Goal: Information Seeking & Learning: Learn about a topic

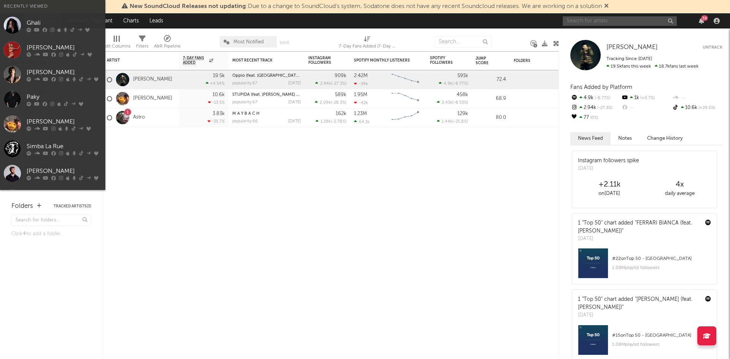
click at [640, 17] on input "text" at bounding box center [619, 21] width 114 height 10
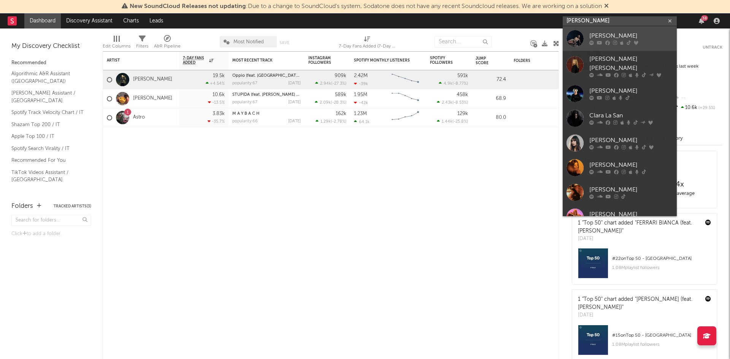
type input "[PERSON_NAME]"
click at [573, 40] on div at bounding box center [574, 38] width 17 height 17
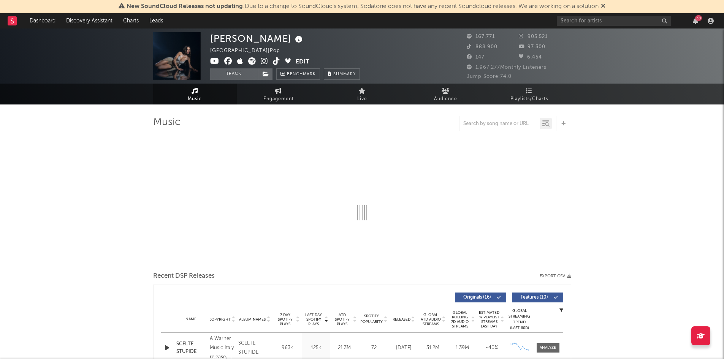
select select "6m"
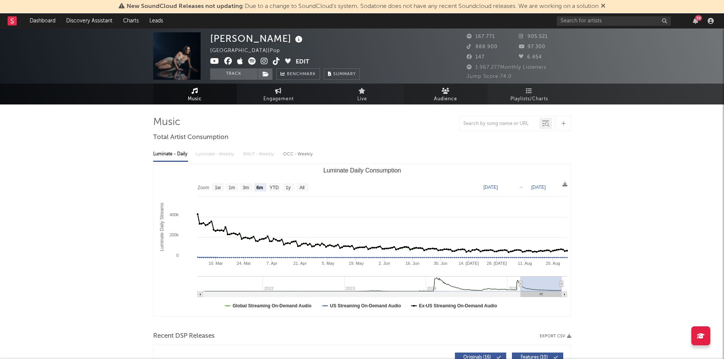
click at [453, 87] on link "Audience" at bounding box center [446, 94] width 84 height 21
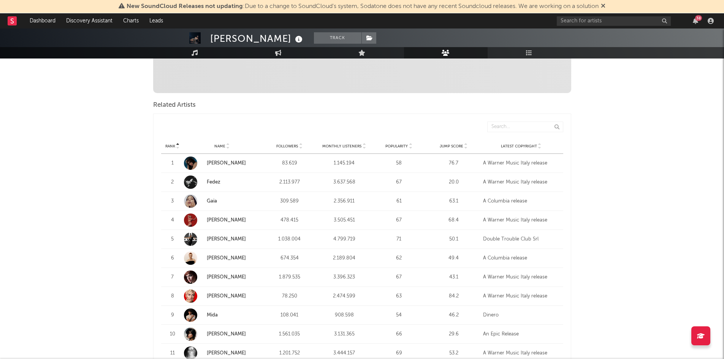
scroll to position [228, 0]
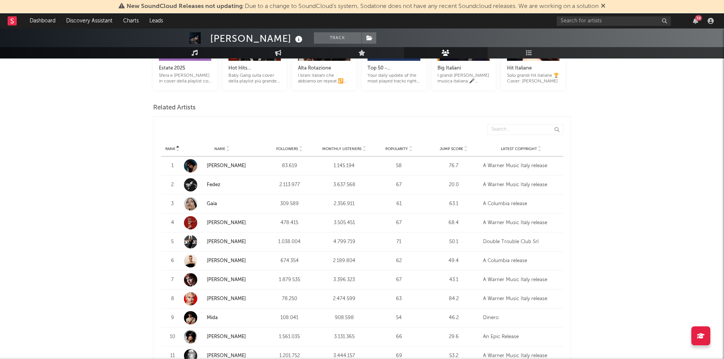
click at [217, 167] on link "[PERSON_NAME]" at bounding box center [226, 165] width 39 height 5
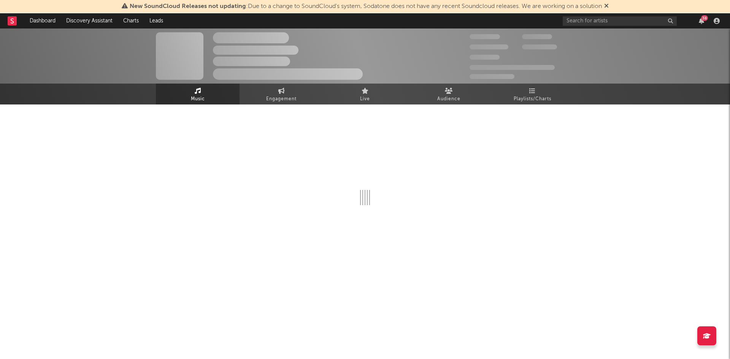
select select "6m"
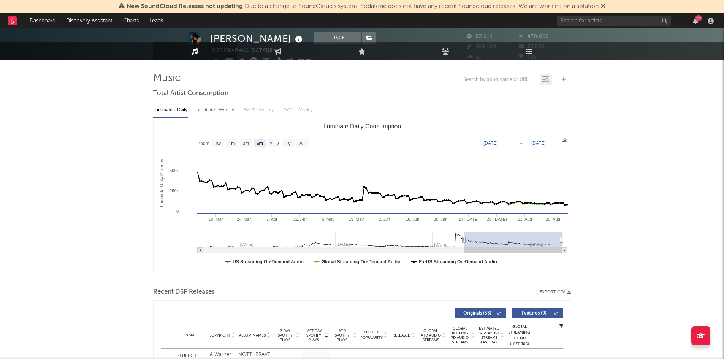
scroll to position [152, 0]
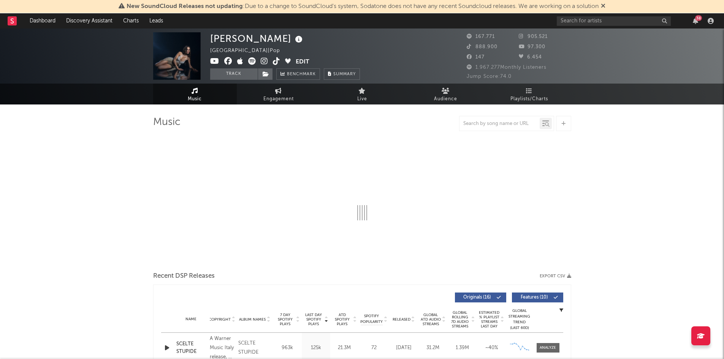
select select "6m"
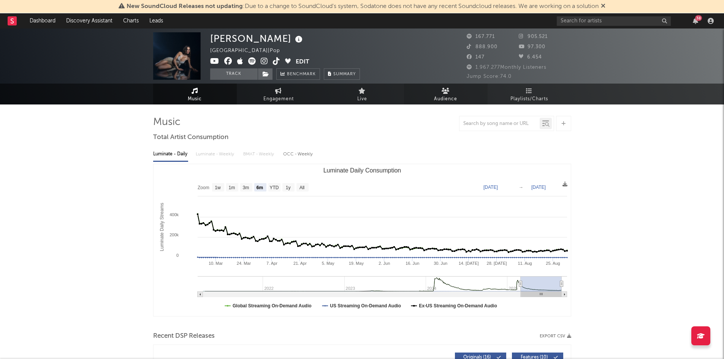
click at [455, 103] on span "Audience" at bounding box center [445, 99] width 23 height 9
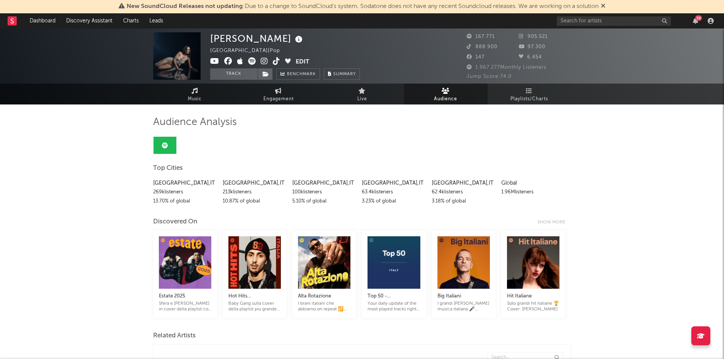
scroll to position [228, 0]
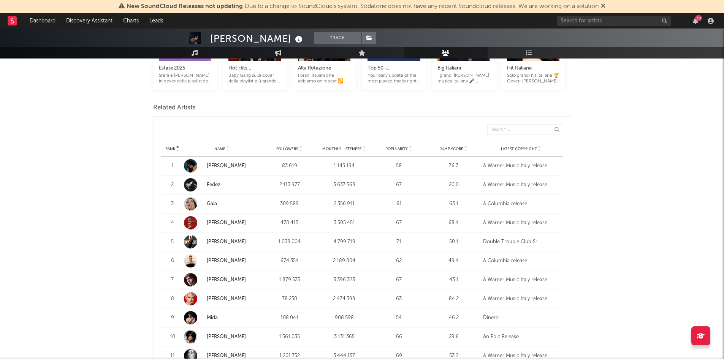
click at [219, 182] on link "Fedez" at bounding box center [214, 184] width 14 height 5
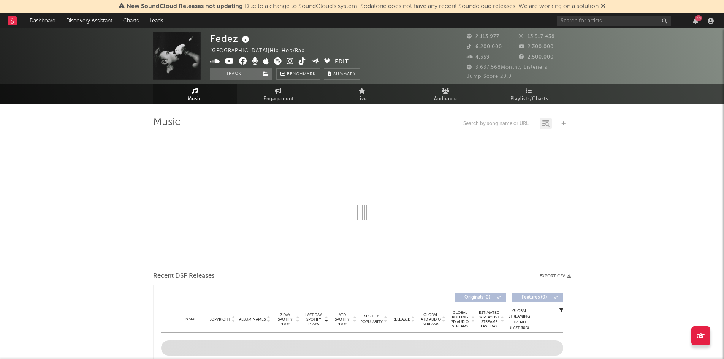
select select "6m"
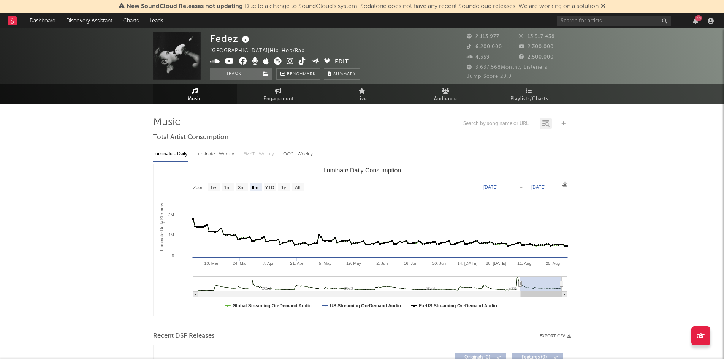
select select "6m"
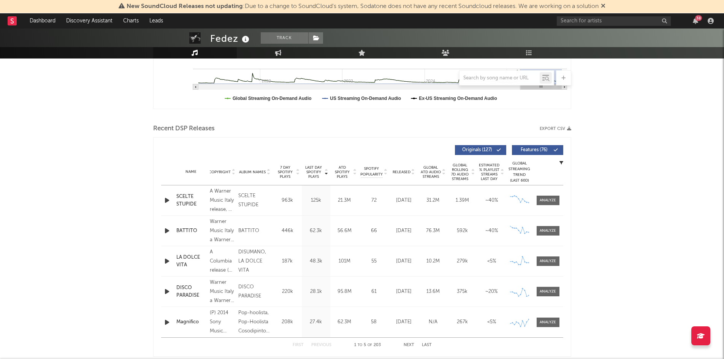
scroll to position [266, 0]
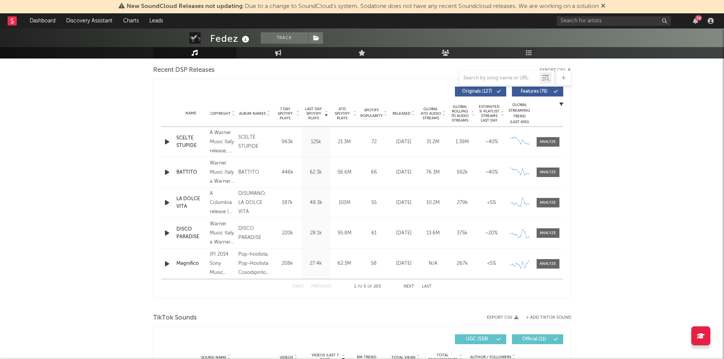
click at [187, 144] on div "SCELTE STUPIDE" at bounding box center [191, 142] width 30 height 15
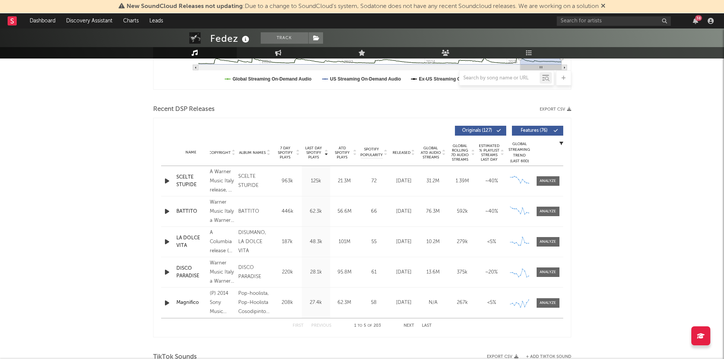
scroll to position [190, 0]
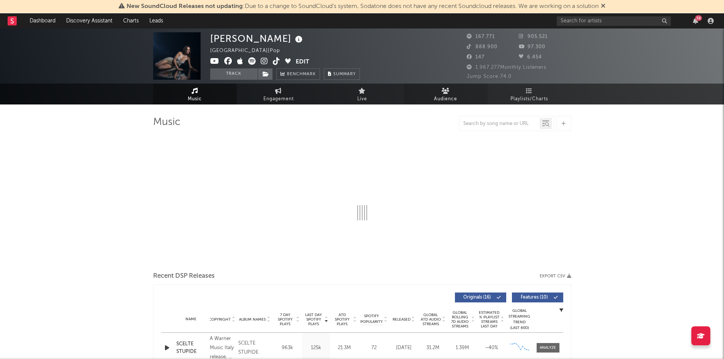
click at [441, 101] on span "Audience" at bounding box center [445, 99] width 23 height 9
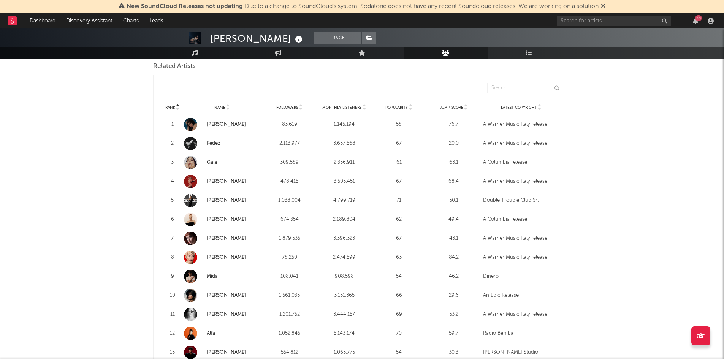
scroll to position [266, 0]
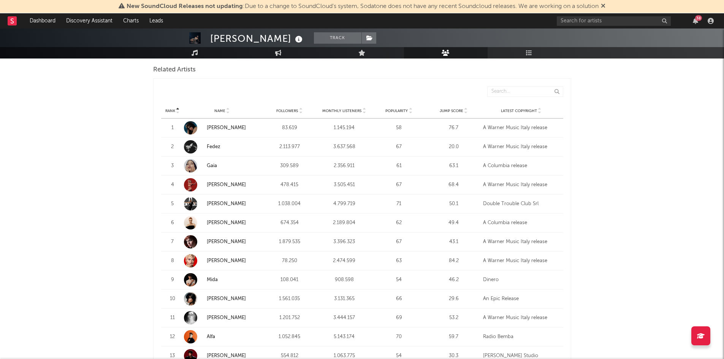
click at [211, 163] on link "Gaia" at bounding box center [212, 165] width 10 height 5
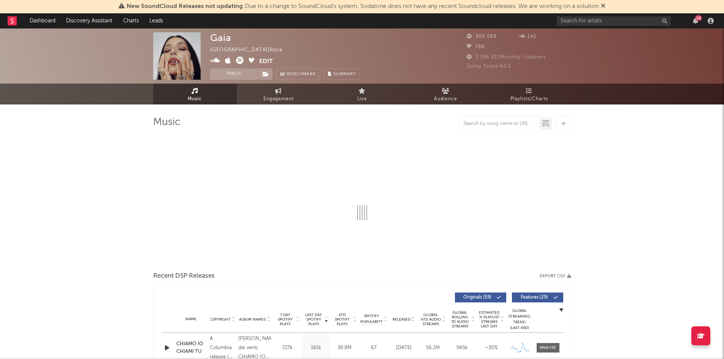
select select "6m"
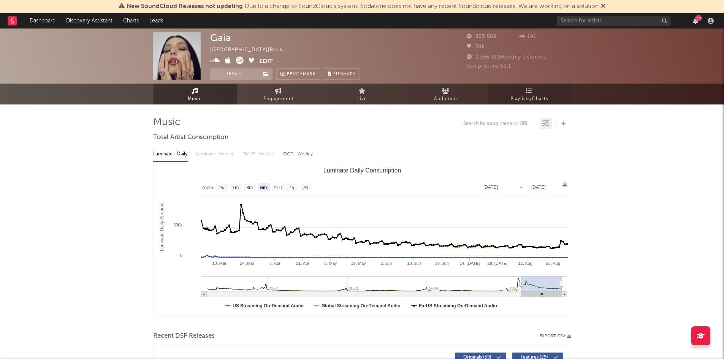
click at [528, 96] on span "Playlists/Charts" at bounding box center [529, 99] width 38 height 9
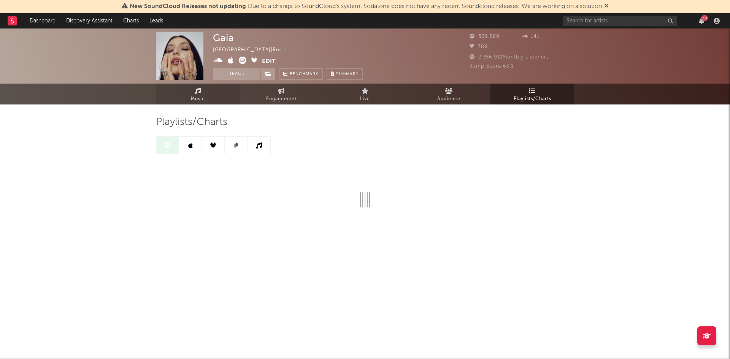
click at [188, 95] on link "Music" at bounding box center [198, 94] width 84 height 21
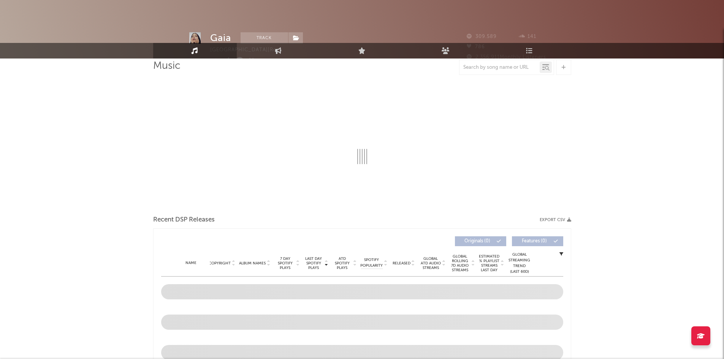
select select "6m"
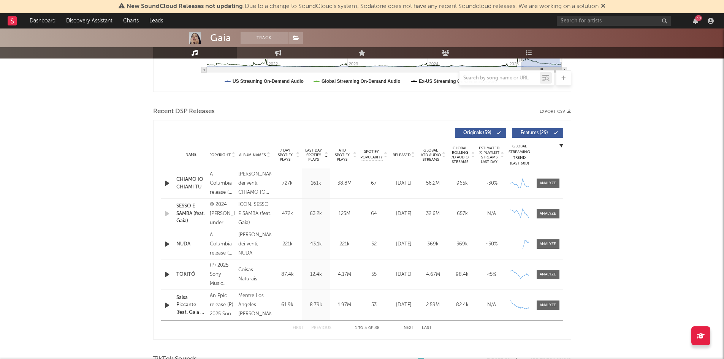
scroll to position [228, 0]
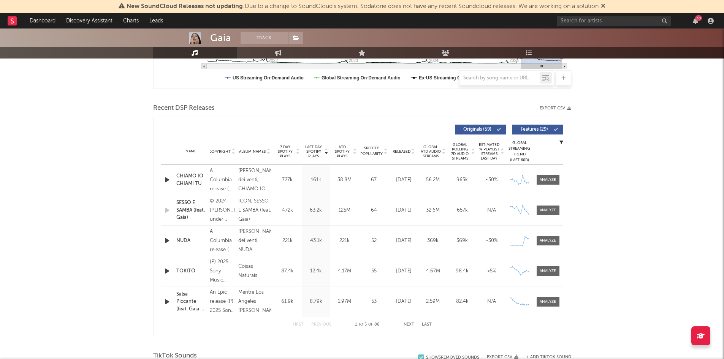
click at [401, 153] on span "Released" at bounding box center [402, 151] width 18 height 5
click at [184, 240] on div "Beside u" at bounding box center [191, 241] width 30 height 8
click at [177, 272] on div "TOKITÔ" at bounding box center [191, 272] width 30 height 8
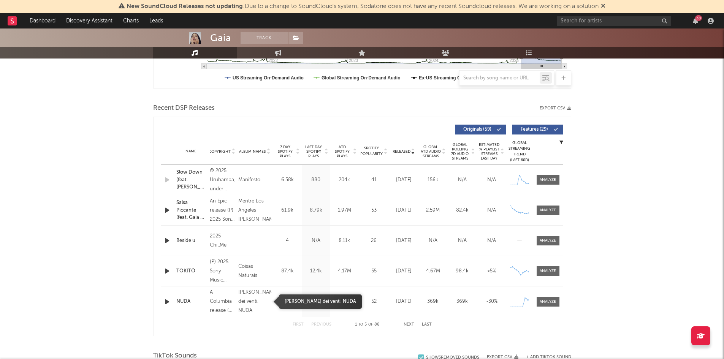
click at [252, 300] on div "[PERSON_NAME] dei venti, NUDA" at bounding box center [254, 301] width 33 height 27
click at [186, 301] on div "NUDA" at bounding box center [191, 302] width 30 height 8
click at [183, 301] on div "NUDA" at bounding box center [191, 302] width 30 height 8
click at [552, 301] on div at bounding box center [548, 302] width 16 height 6
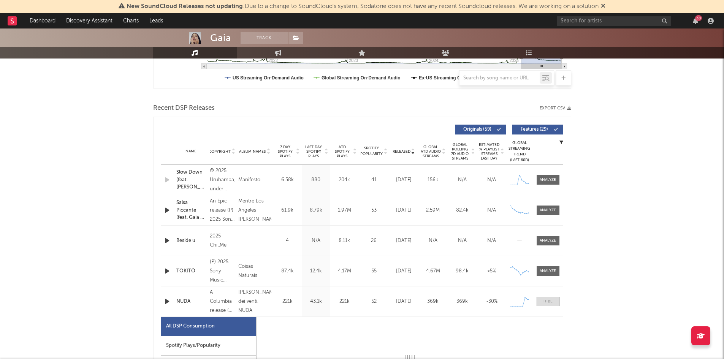
scroll to position [380, 0]
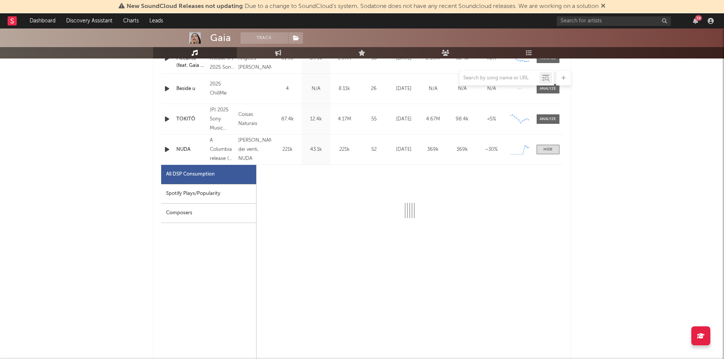
select select "1w"
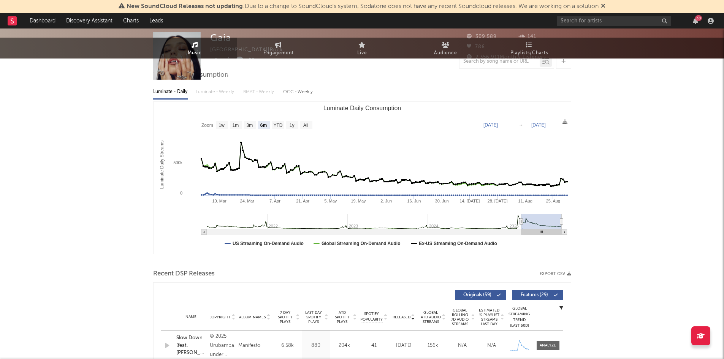
scroll to position [0, 0]
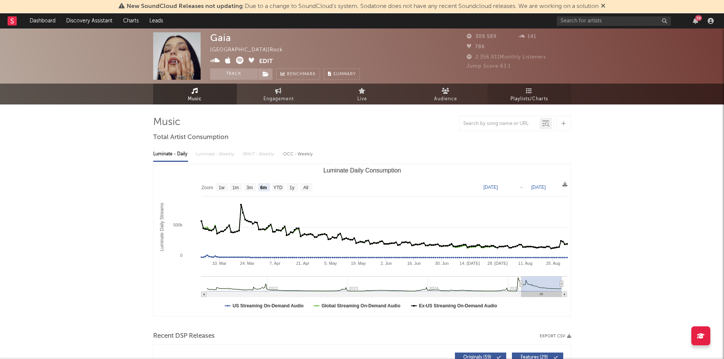
click at [519, 91] on link "Playlists/Charts" at bounding box center [530, 94] width 84 height 21
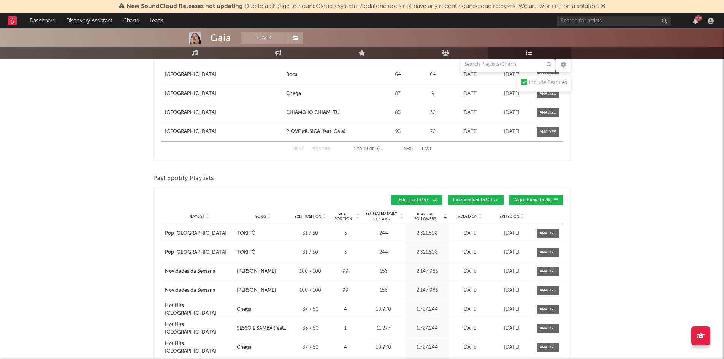
scroll to position [1140, 0]
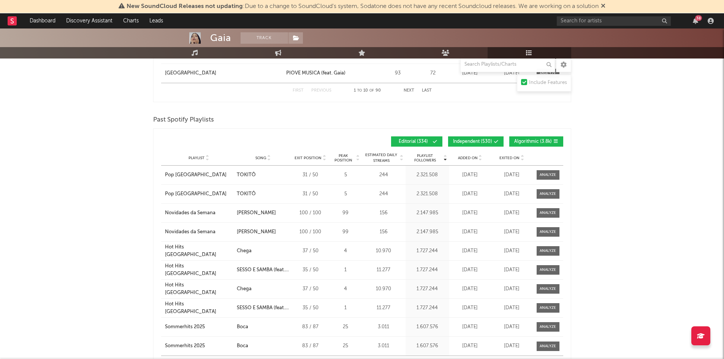
click at [475, 141] on span "Independent ( 530 )" at bounding box center [472, 141] width 39 height 5
click at [546, 141] on span "Algorithmic ( 3.8k )" at bounding box center [533, 141] width 38 height 5
click at [541, 141] on span "Algorithmic ( 3.8k )" at bounding box center [533, 141] width 38 height 5
click at [511, 67] on input "text" at bounding box center [507, 64] width 95 height 15
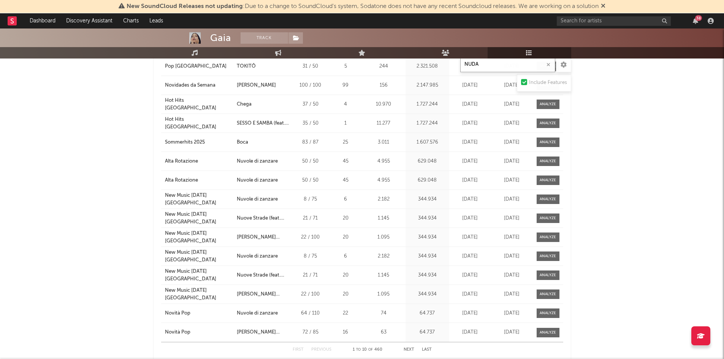
scroll to position [946, 0]
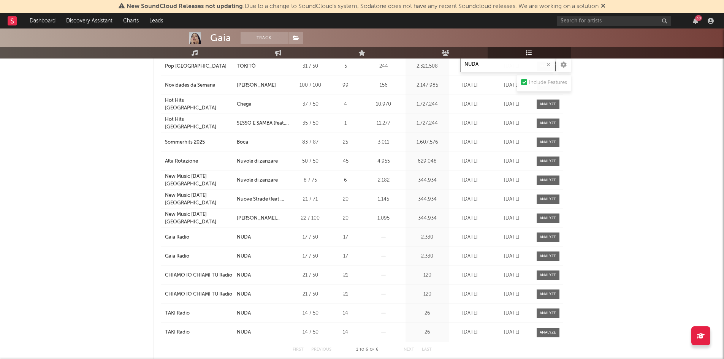
type input "NUDA"
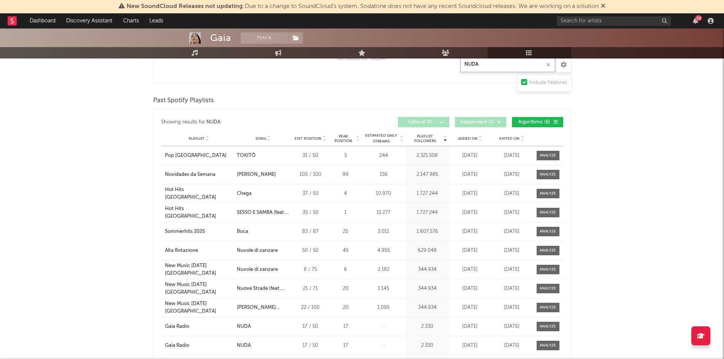
scroll to position [870, 0]
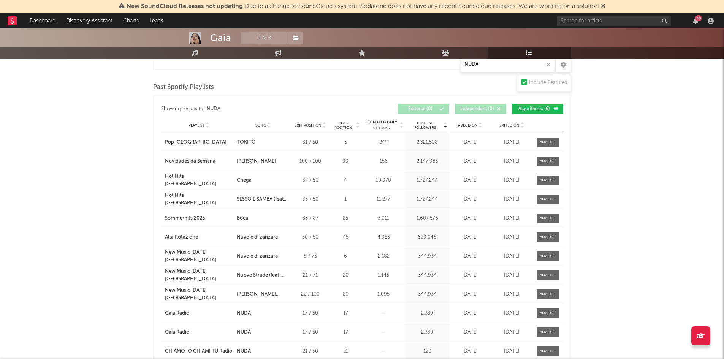
click at [264, 123] on span "Song" at bounding box center [260, 125] width 11 height 5
click at [269, 125] on icon at bounding box center [269, 126] width 4 height 3
click at [268, 122] on icon at bounding box center [269, 123] width 4 height 3
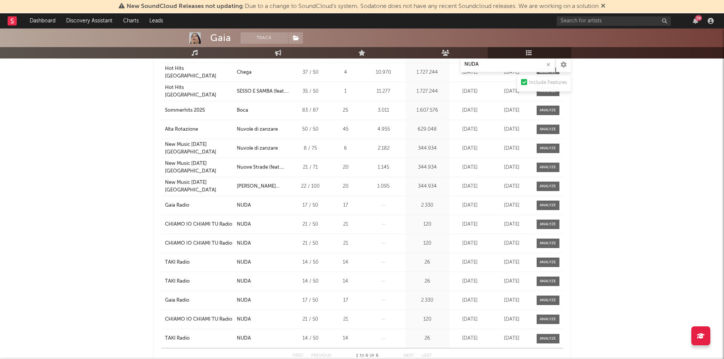
scroll to position [984, 0]
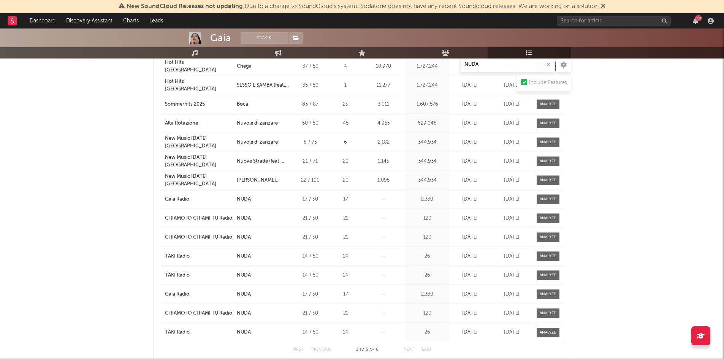
click at [244, 196] on div "NUDA" at bounding box center [244, 200] width 14 height 8
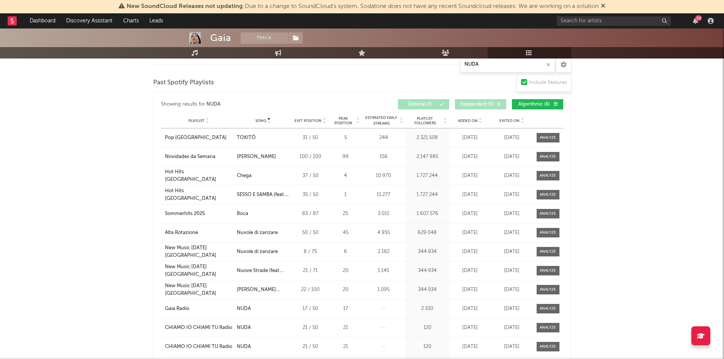
scroll to position [878, 0]
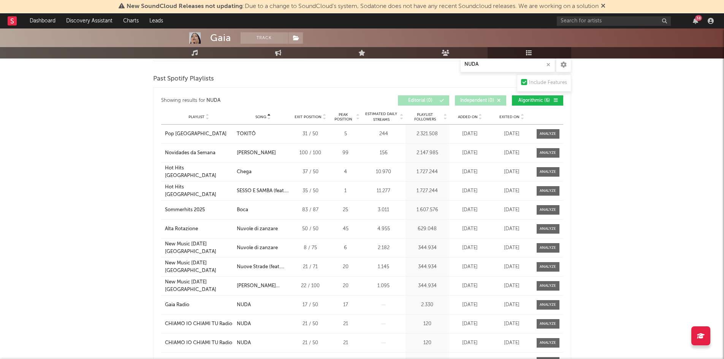
click at [549, 66] on icon "button" at bounding box center [548, 64] width 4 height 5
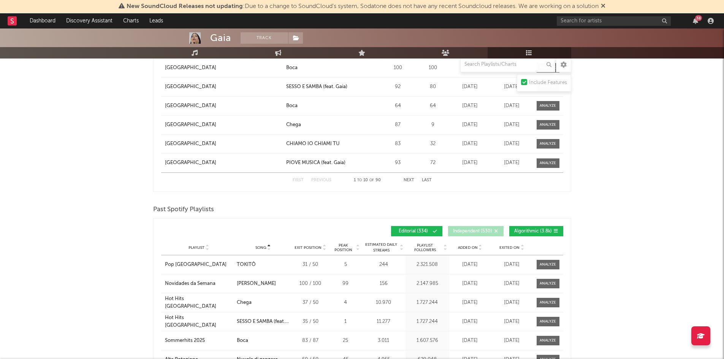
scroll to position [1424, 0]
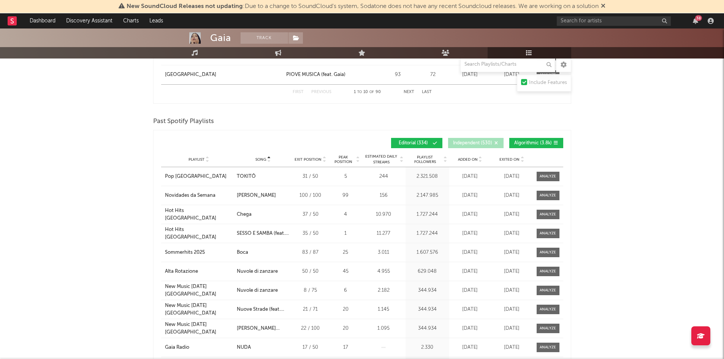
click at [268, 157] on icon at bounding box center [269, 158] width 4 height 3
click at [269, 160] on icon at bounding box center [269, 161] width 4 height 3
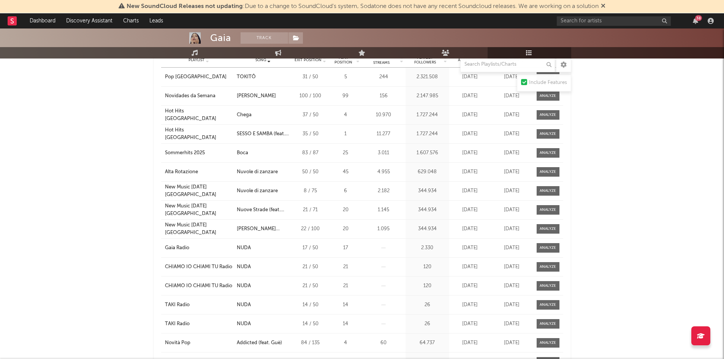
scroll to position [1485, 0]
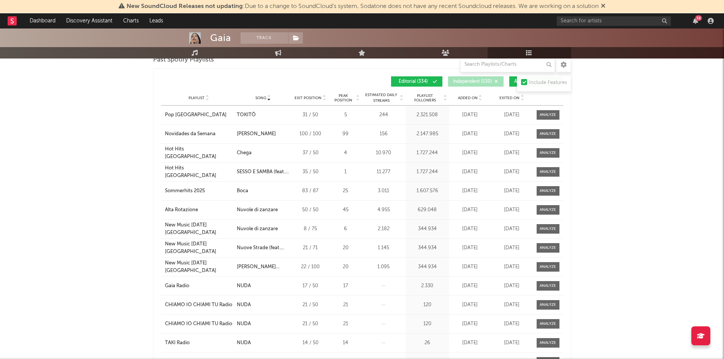
click at [479, 98] on icon at bounding box center [480, 99] width 4 height 3
click at [479, 97] on icon at bounding box center [480, 96] width 4 height 3
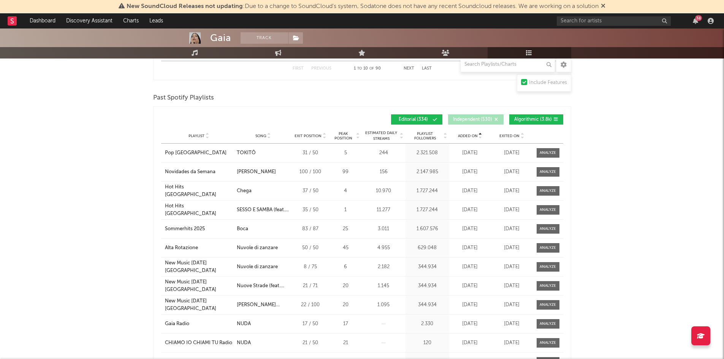
scroll to position [1523, 0]
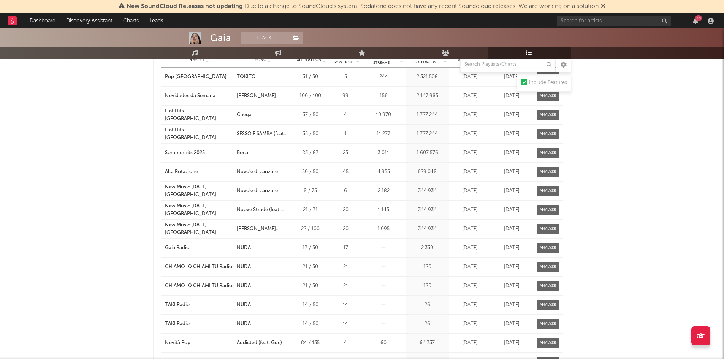
click at [524, 84] on div at bounding box center [524, 82] width 6 height 6
click at [521, 84] on input "Include Features" at bounding box center [521, 82] width 0 height 9
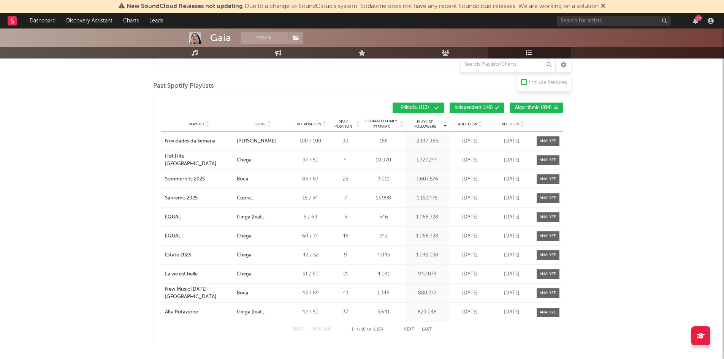
scroll to position [1162, 0]
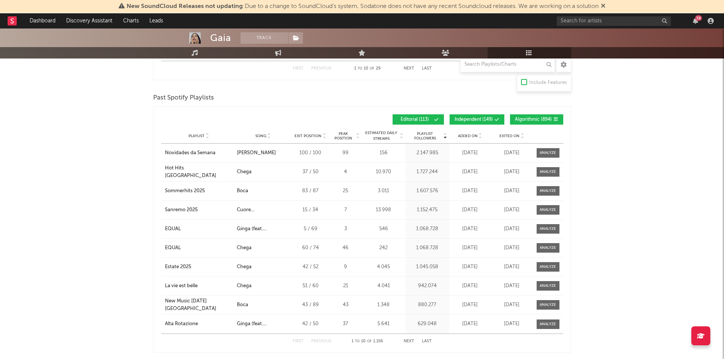
click at [488, 119] on span "Independent ( 149 )" at bounding box center [474, 119] width 38 height 5
click at [241, 117] on div at bounding box center [261, 119] width 201 height 10
click at [407, 339] on button "Next" at bounding box center [409, 341] width 11 height 4
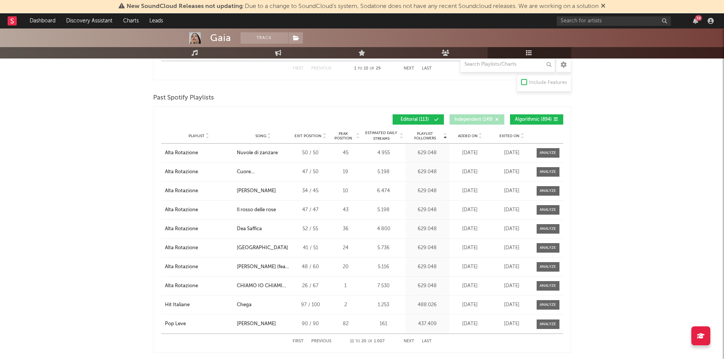
click at [407, 339] on button "Next" at bounding box center [409, 341] width 11 height 4
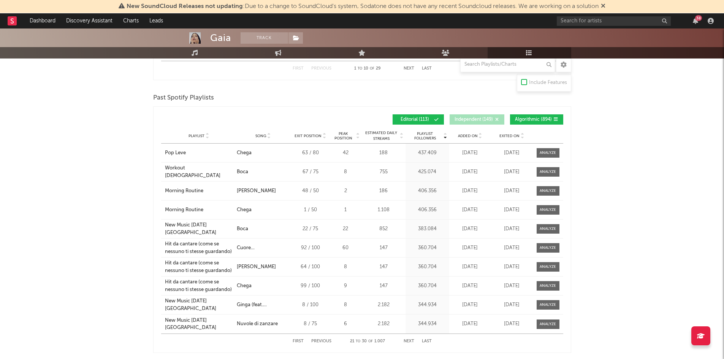
click at [407, 339] on button "Next" at bounding box center [409, 341] width 11 height 4
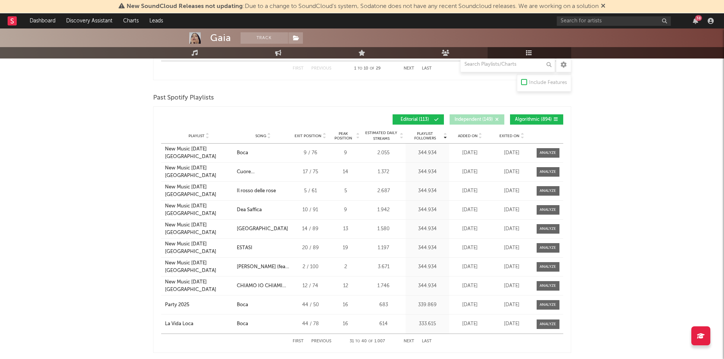
click at [407, 339] on button "Next" at bounding box center [409, 341] width 11 height 4
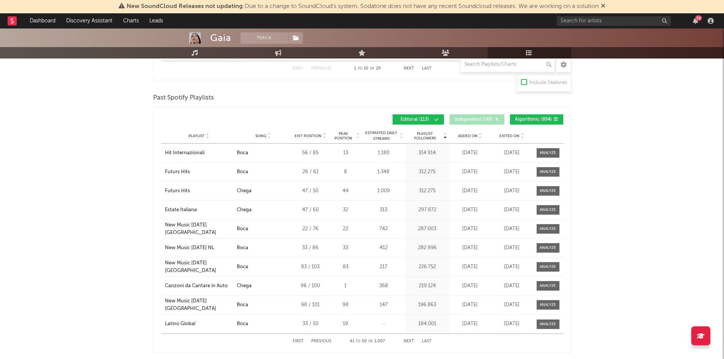
click at [407, 339] on button "Next" at bounding box center [409, 341] width 11 height 4
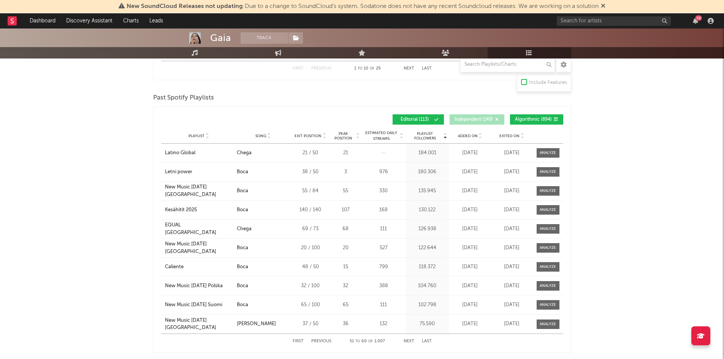
click at [407, 339] on button "Next" at bounding box center [409, 341] width 11 height 4
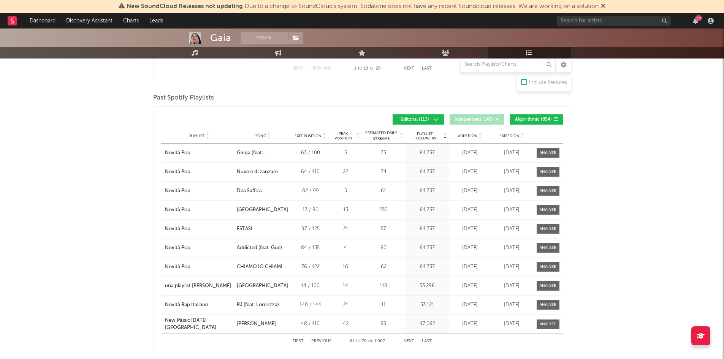
click at [407, 339] on button "Next" at bounding box center [409, 341] width 11 height 4
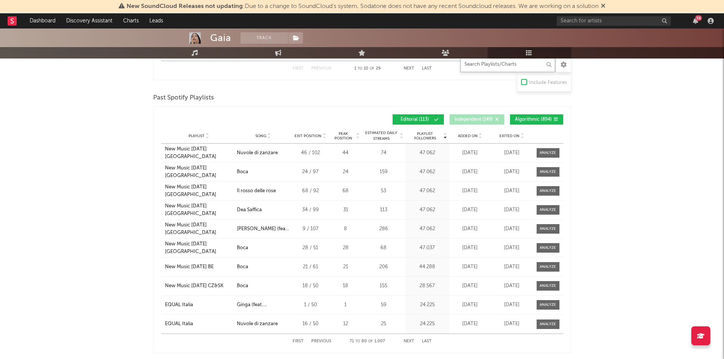
click at [516, 64] on input "text" at bounding box center [507, 64] width 95 height 15
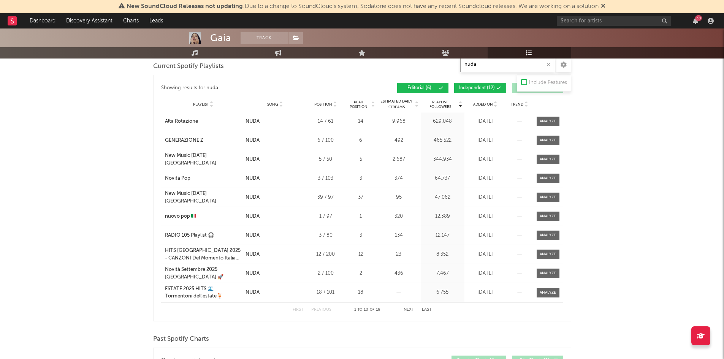
scroll to position [232, 0]
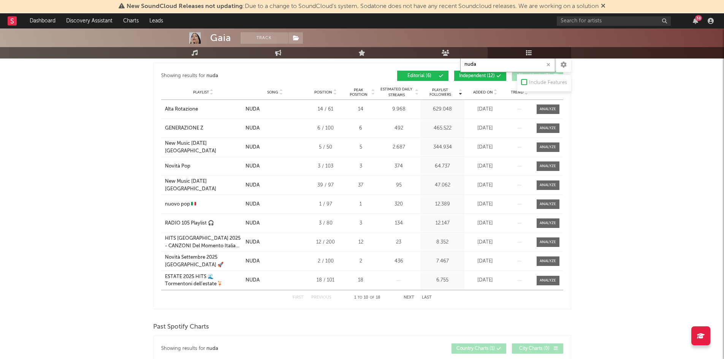
type input "nuda"
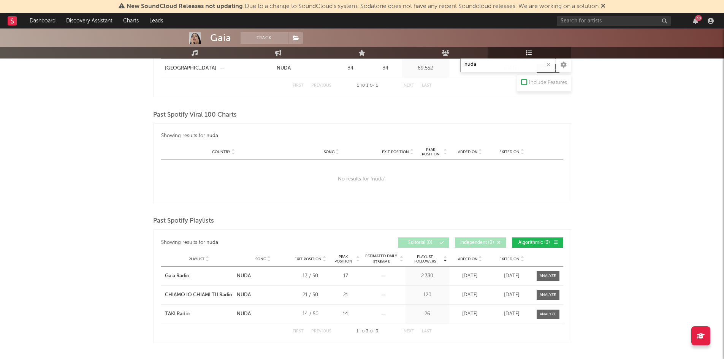
scroll to position [574, 0]
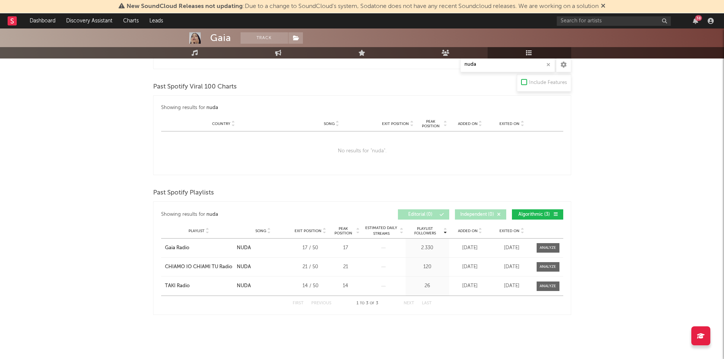
click at [548, 214] on span "Algorithmic ( 3 )" at bounding box center [534, 214] width 35 height 5
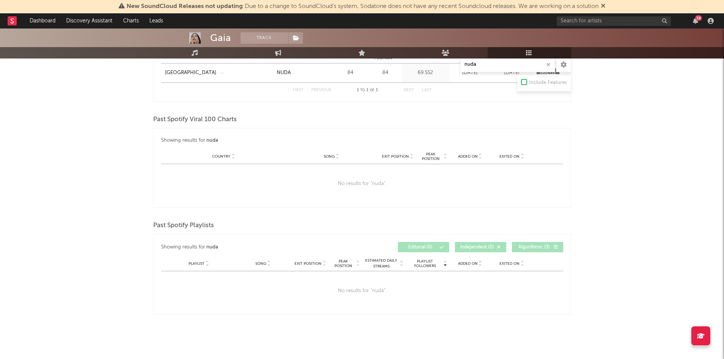
click at [540, 246] on span "Algorithmic ( 3 )" at bounding box center [534, 247] width 35 height 5
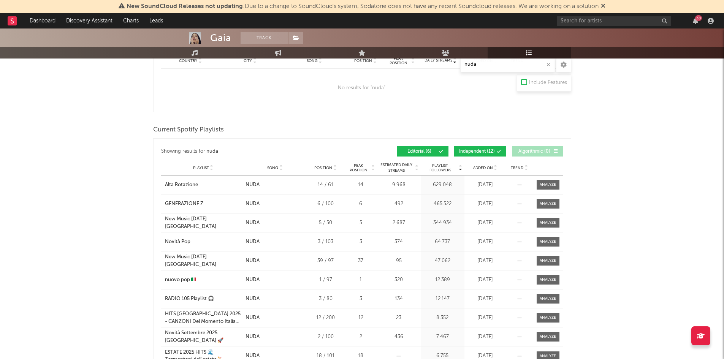
scroll to position [156, 0]
drag, startPoint x: 313, startPoint y: 152, endPoint x: 669, endPoint y: 211, distance: 361.1
click at [688, 211] on div "Gaia Track Italy | Rock Edit Track Benchmark Summary 309.589 141 786 2.356.911 …" at bounding box center [362, 326] width 724 height 906
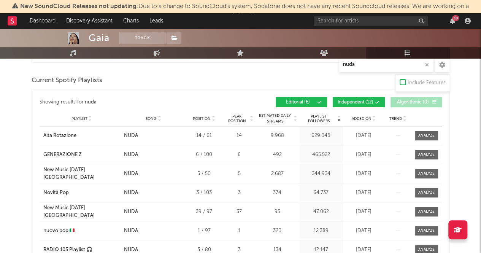
scroll to position [194, 0]
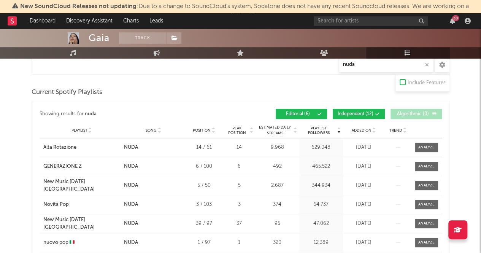
click at [358, 114] on span "Independent ( 12 )" at bounding box center [355, 114] width 36 height 5
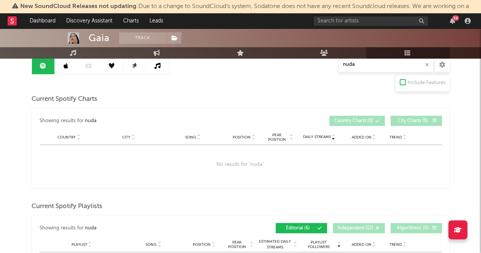
scroll to position [0, 0]
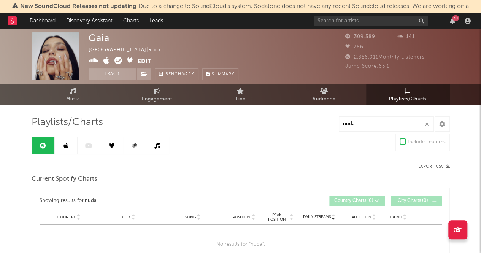
click at [68, 145] on link at bounding box center [66, 145] width 23 height 17
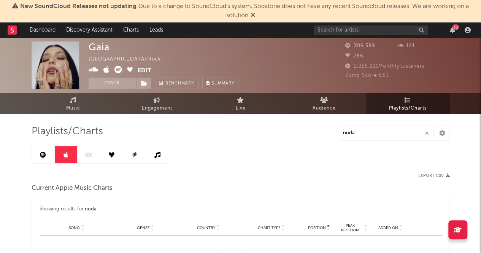
click at [286, 166] on div "Playlists/Charts nuda Export CSV Current Apple Music Charts Showing results for…" at bounding box center [241, 256] width 418 height 263
click at [46, 158] on link at bounding box center [43, 154] width 23 height 17
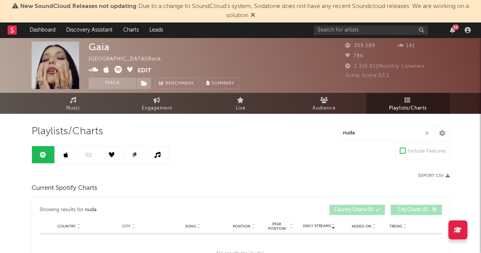
click at [65, 154] on icon at bounding box center [65, 155] width 5 height 6
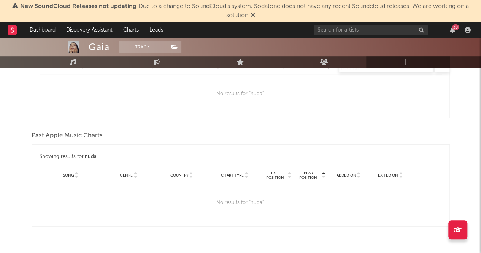
scroll to position [179, 0]
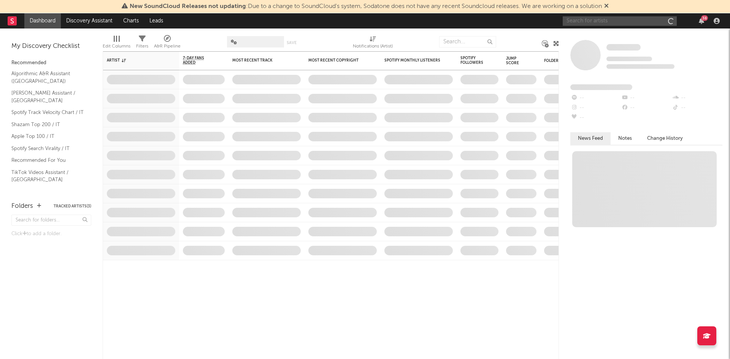
click at [659, 21] on input "text" at bounding box center [619, 21] width 114 height 10
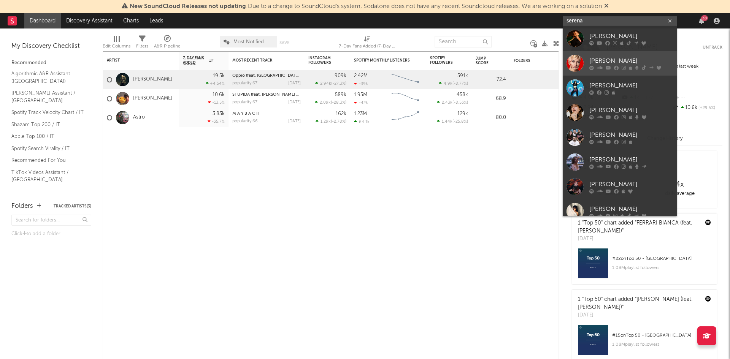
type input "serena"
click at [573, 58] on div at bounding box center [574, 63] width 17 height 17
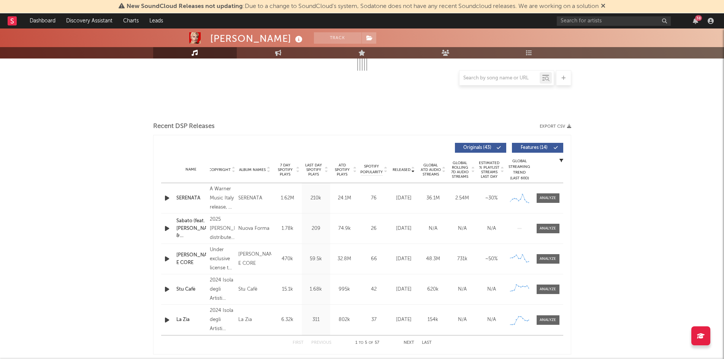
scroll to position [212, 0]
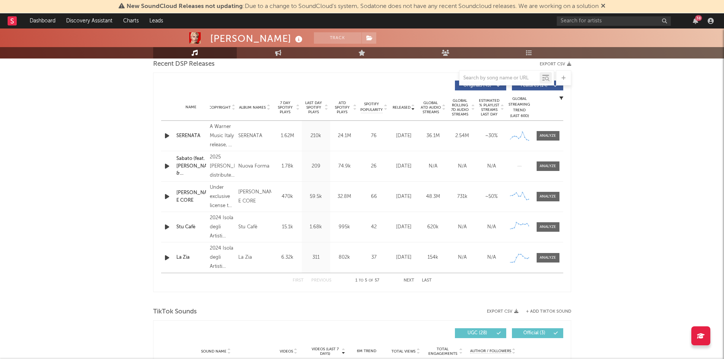
select select "6m"
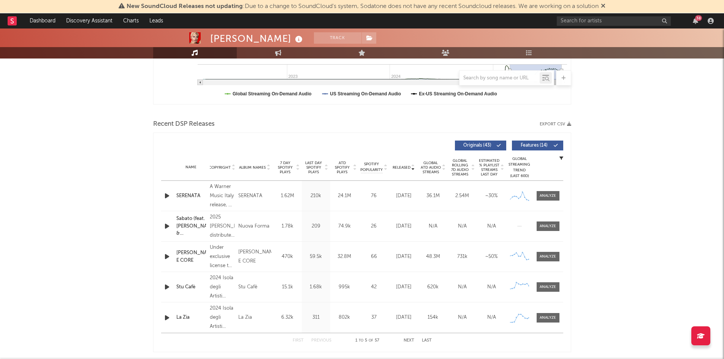
click at [412, 169] on icon at bounding box center [413, 169] width 4 height 3
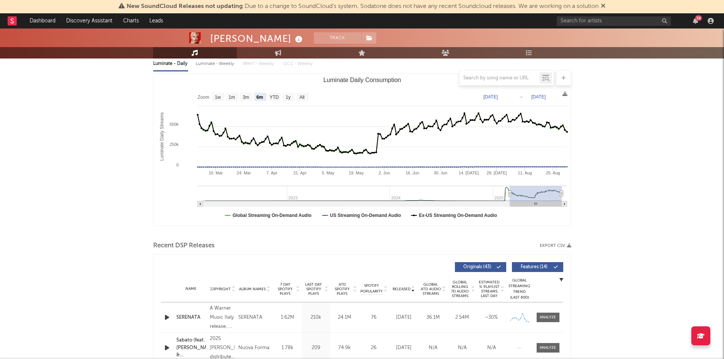
scroll to position [60, 0]
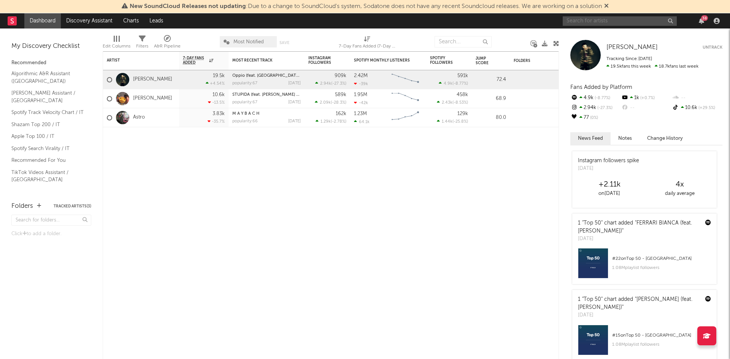
click at [624, 21] on input "text" at bounding box center [619, 21] width 114 height 10
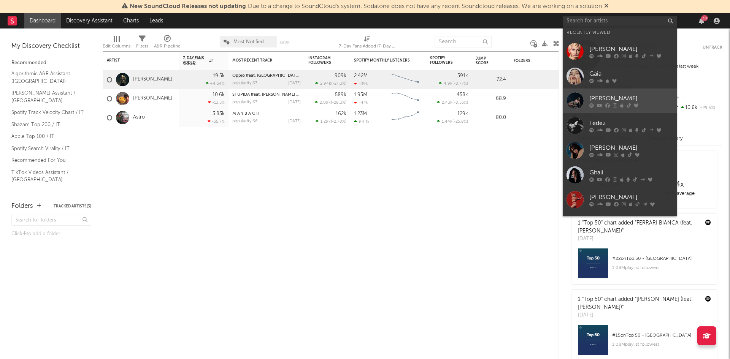
click at [597, 97] on div "[PERSON_NAME]" at bounding box center [631, 98] width 84 height 9
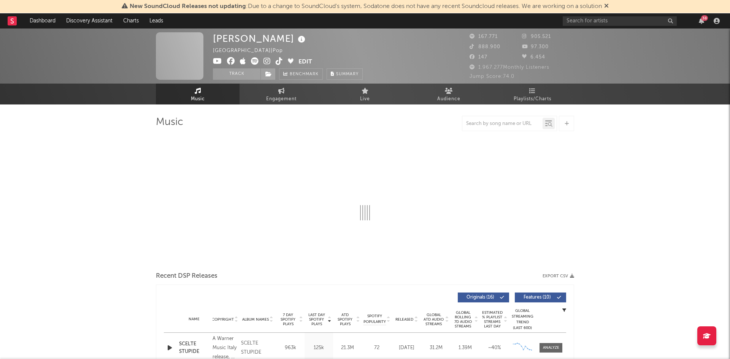
select select "6m"
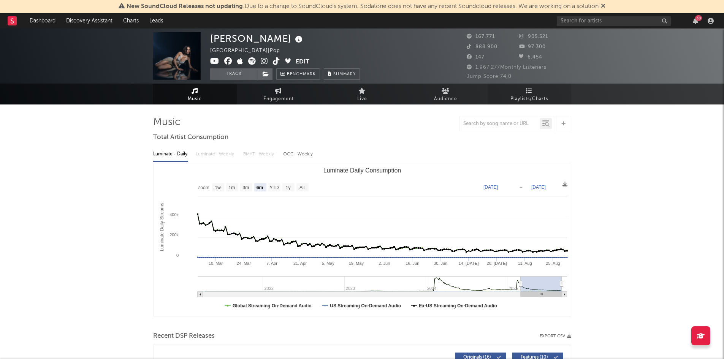
click at [526, 89] on icon at bounding box center [529, 91] width 6 height 6
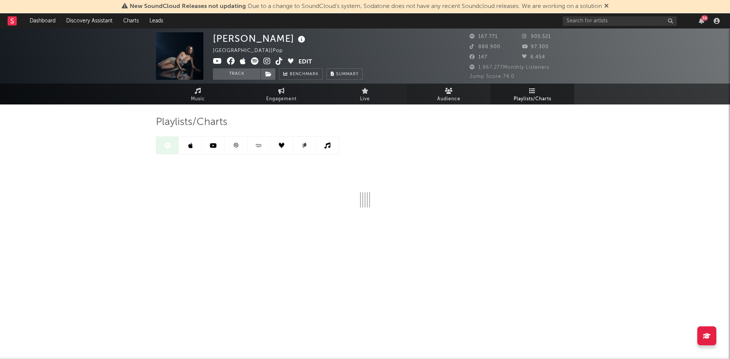
click at [437, 97] on span "Audience" at bounding box center [448, 99] width 23 height 9
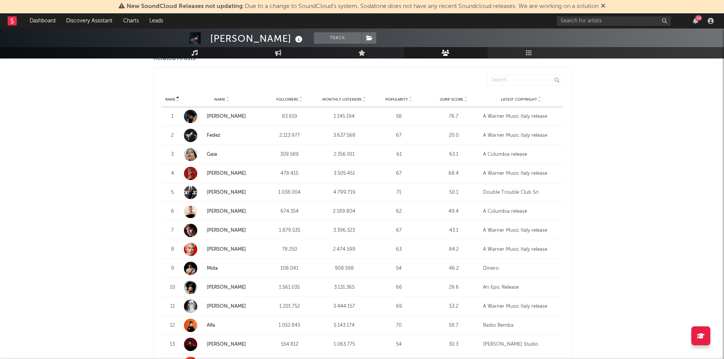
scroll to position [353, 0]
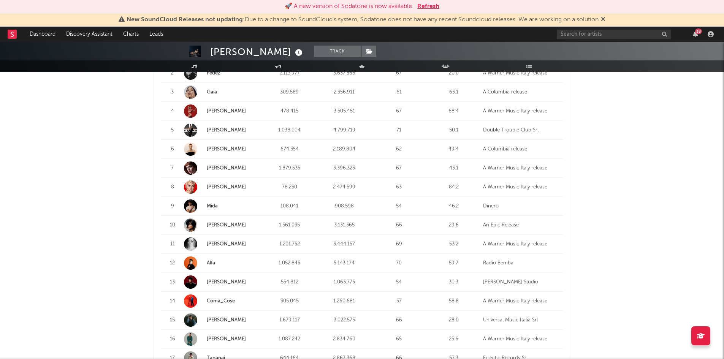
click at [418, 8] on button "Refresh" at bounding box center [428, 6] width 22 height 9
